Goal: Transaction & Acquisition: Purchase product/service

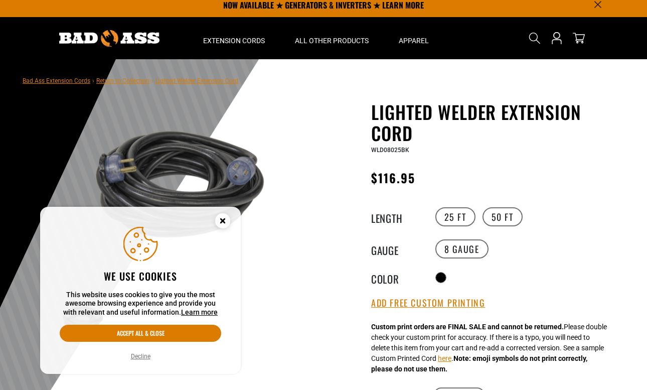
scroll to position [12, 0]
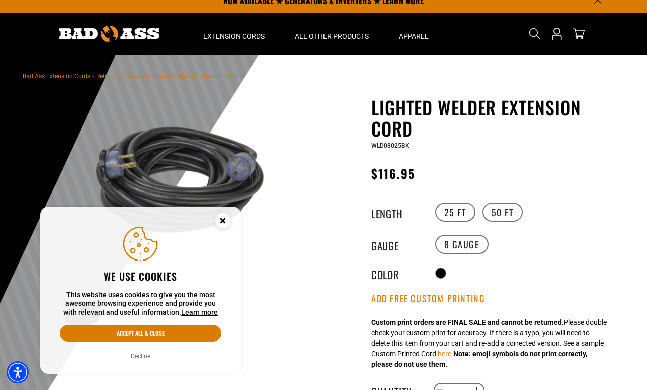
click at [224, 224] on circle "Cookie Consent" at bounding box center [222, 220] width 15 height 15
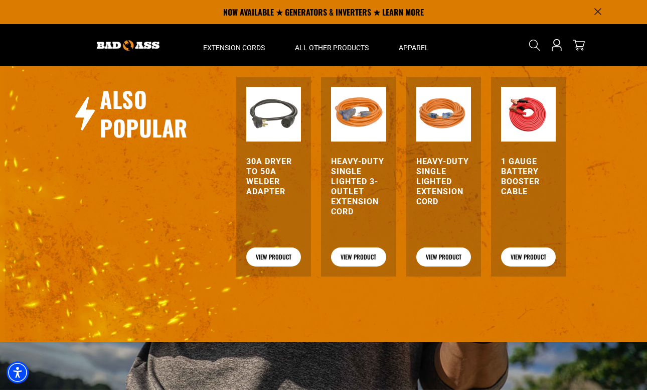
scroll to position [1125, 0]
click at [268, 266] on link "View Product" at bounding box center [273, 256] width 55 height 19
click at [353, 266] on link "View Product" at bounding box center [358, 256] width 55 height 19
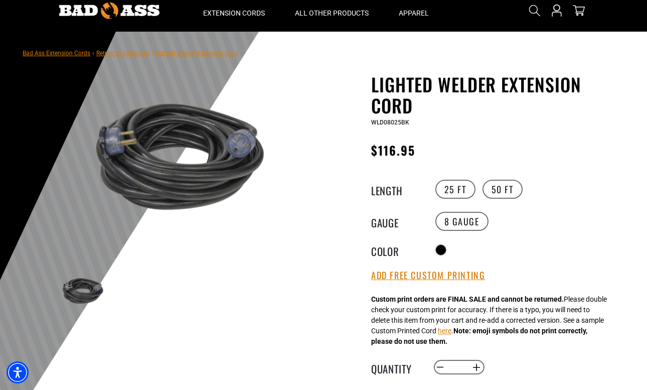
scroll to position [36, 0]
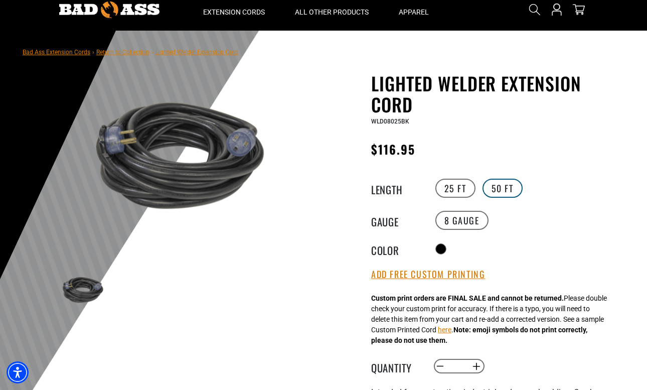
click at [498, 179] on label "50 FT" at bounding box center [503, 188] width 40 height 19
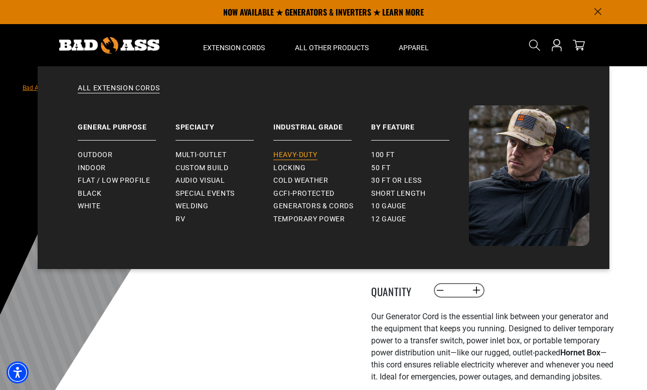
click at [297, 153] on span "Heavy-Duty" at bounding box center [295, 155] width 44 height 9
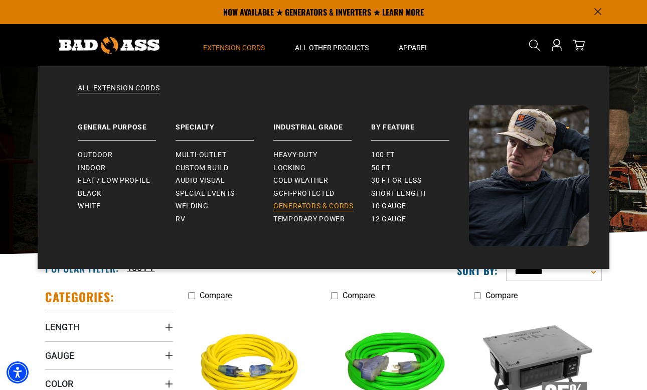
click at [296, 203] on span "Generators & Cords" at bounding box center [313, 206] width 80 height 9
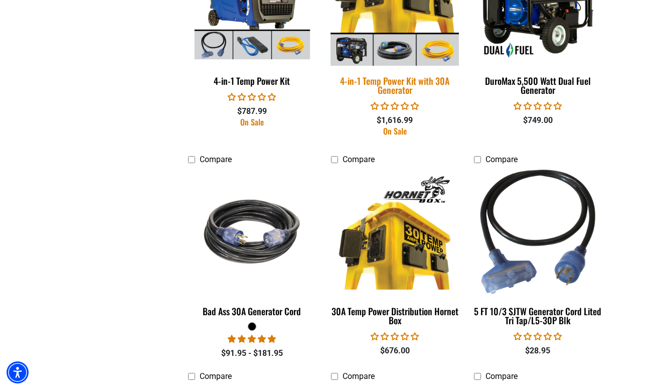
scroll to position [908, 0]
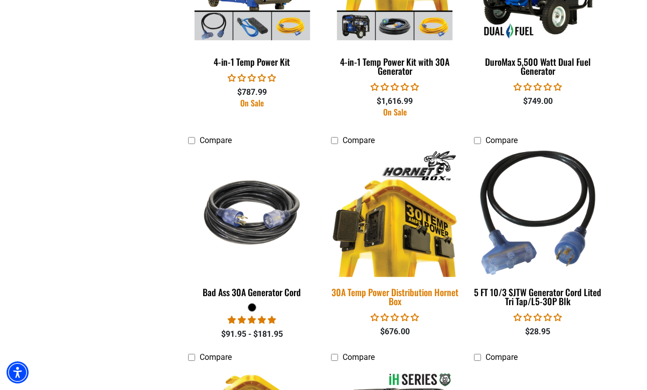
click at [384, 240] on img at bounding box center [395, 213] width 141 height 128
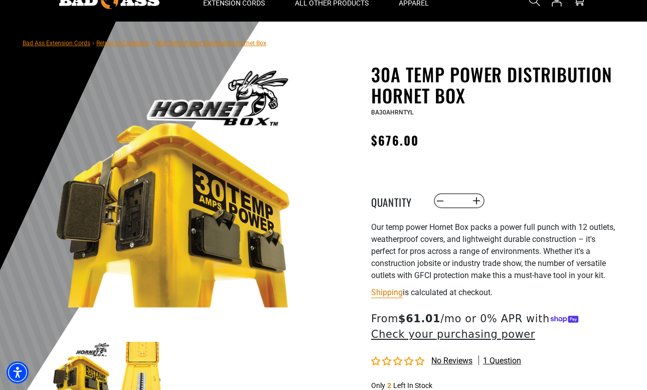
scroll to position [80, 0]
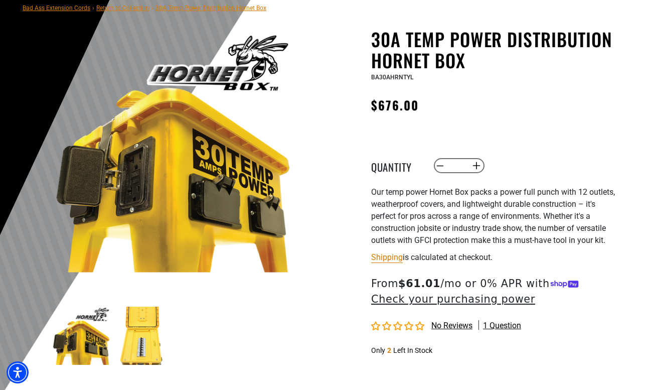
click at [136, 354] on img at bounding box center [142, 336] width 58 height 58
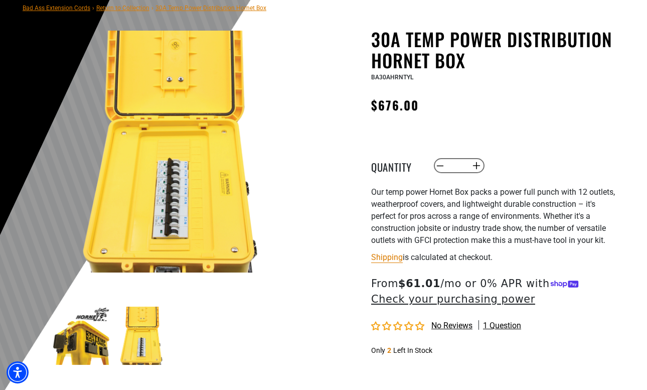
click at [97, 351] on img at bounding box center [81, 336] width 58 height 58
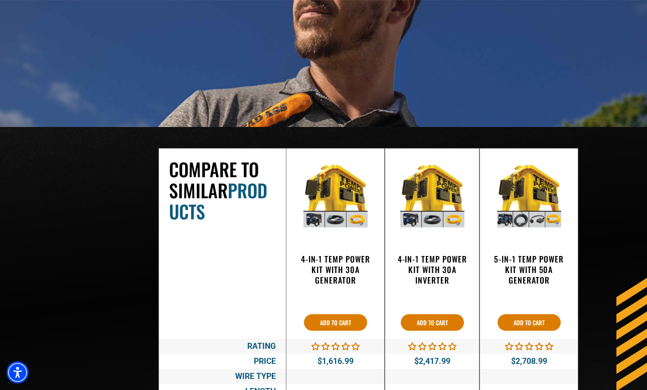
scroll to position [1486, 0]
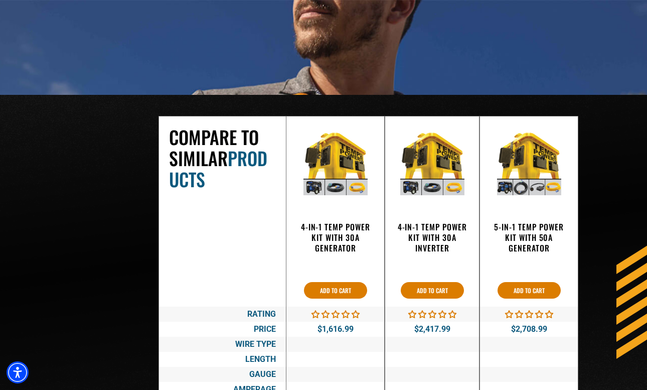
click at [534, 175] on div at bounding box center [529, 163] width 64 height 64
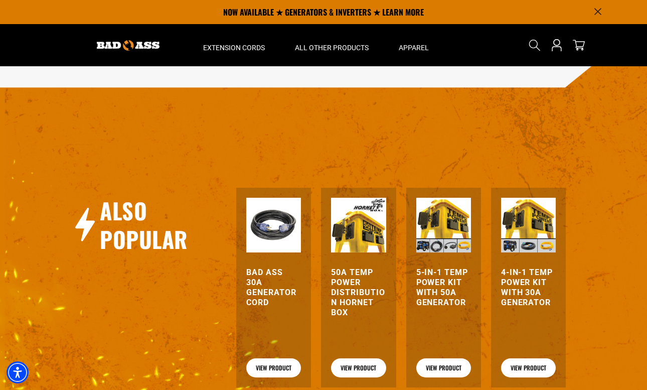
scroll to position [904, 0]
